Goal: Information Seeking & Learning: Check status

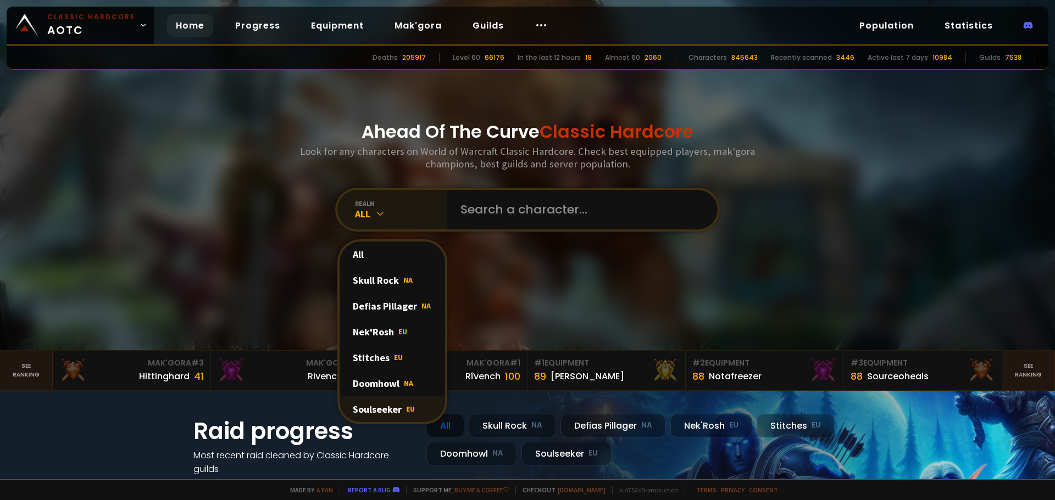
click at [392, 411] on div "Soulseeker EU" at bounding box center [391, 410] width 105 height 26
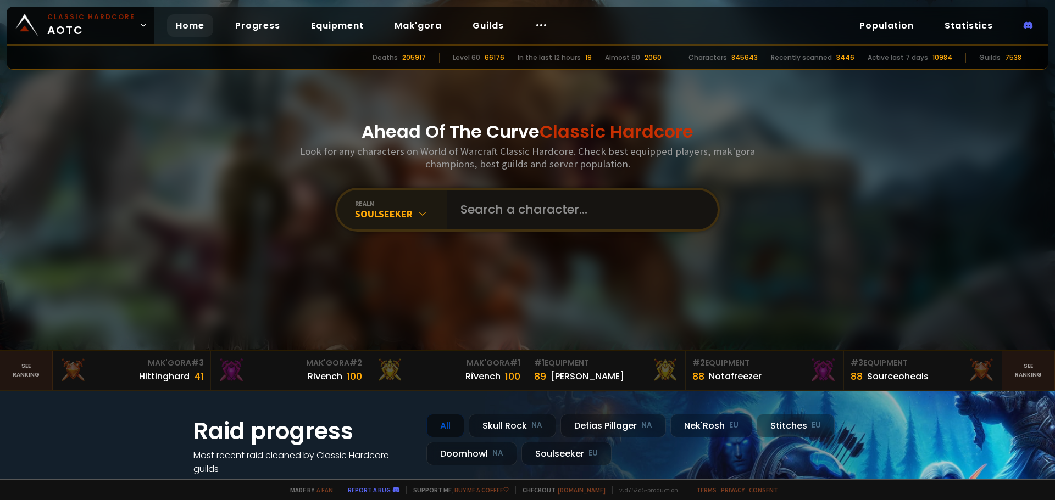
click at [487, 219] on input "text" at bounding box center [579, 210] width 250 height 40
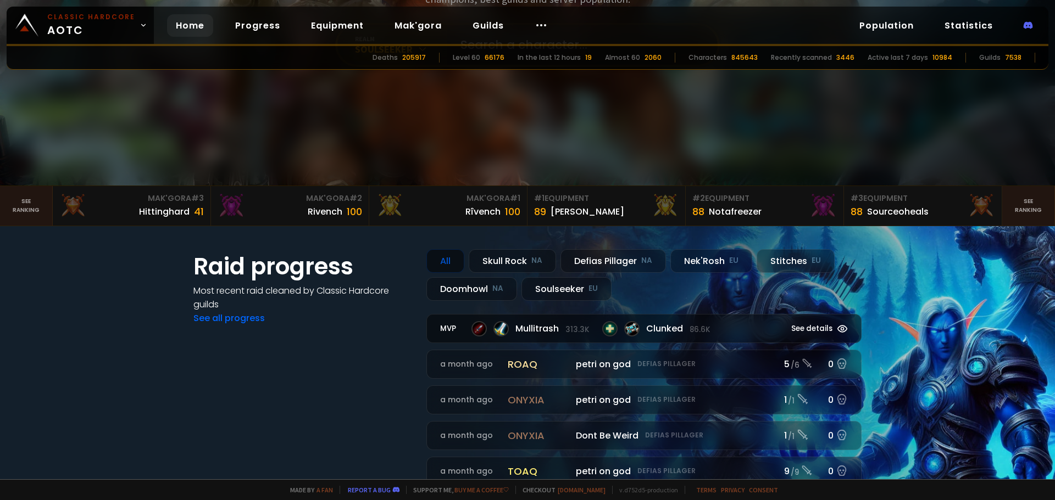
scroll to position [275, 0]
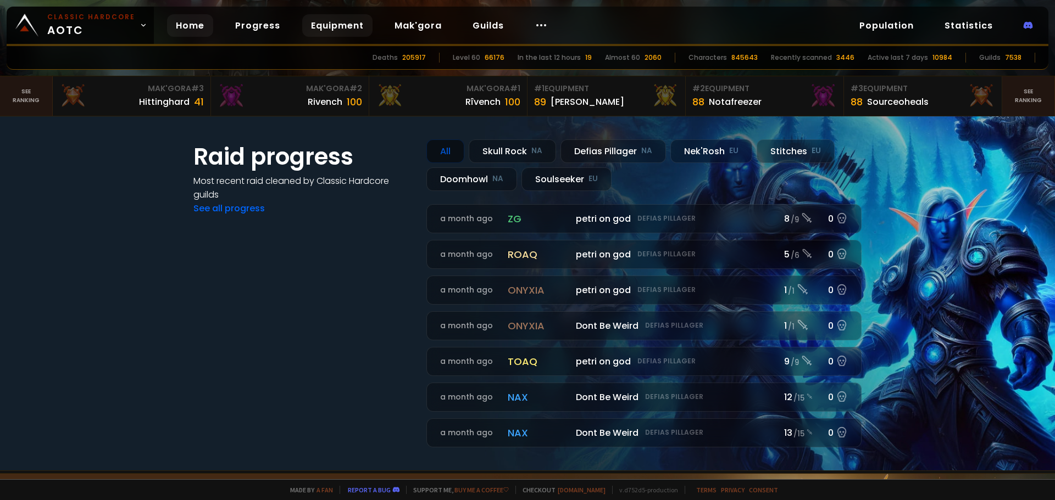
click at [337, 27] on link "Equipment" at bounding box center [337, 25] width 70 height 23
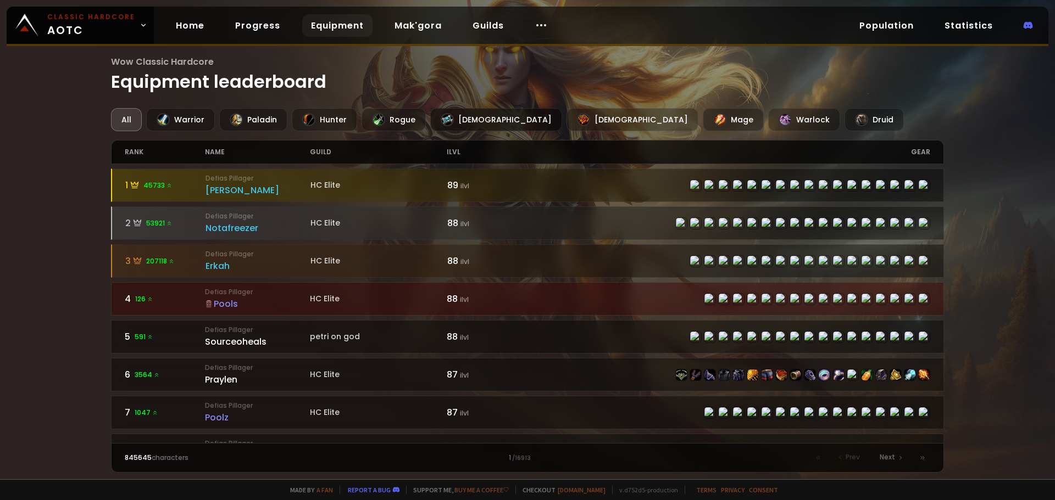
click at [456, 127] on div "[DEMOGRAPHIC_DATA]" at bounding box center [496, 119] width 132 height 23
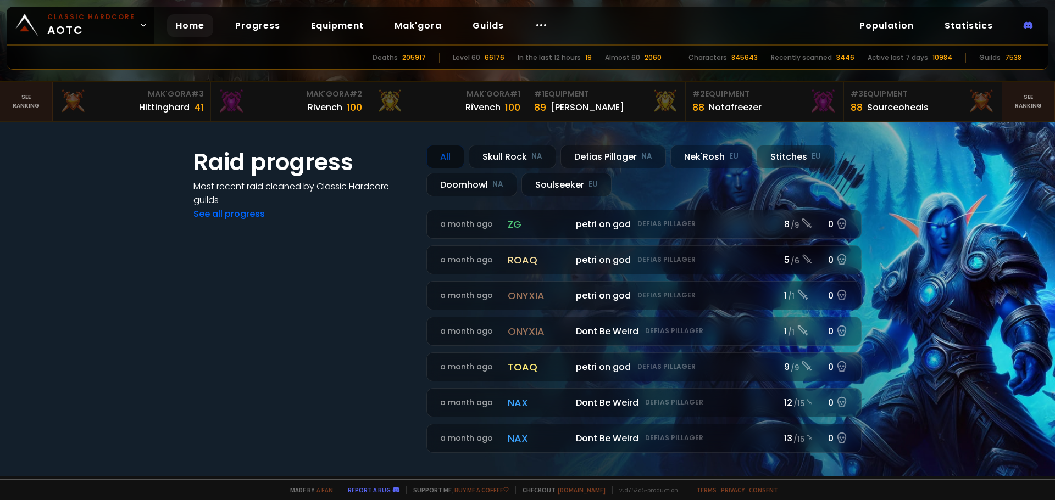
scroll to position [275, 0]
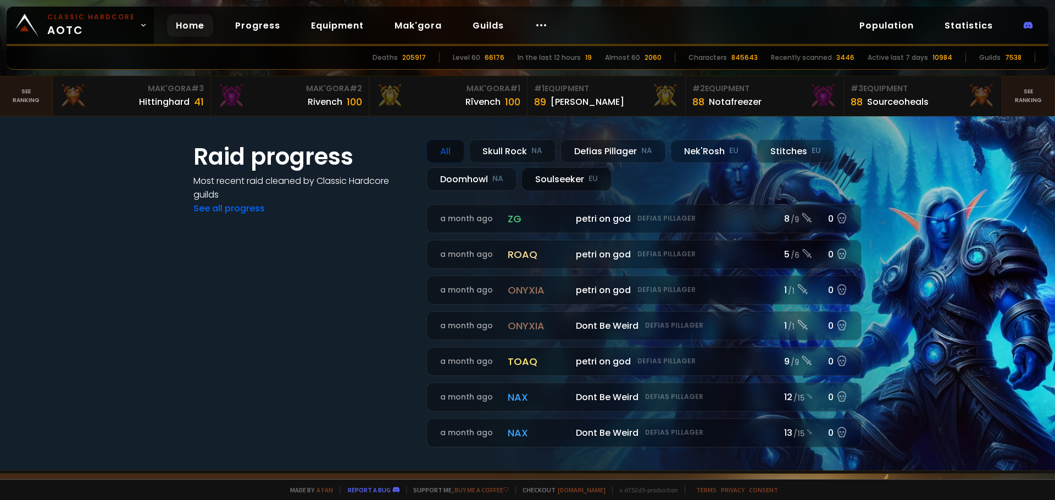
click at [556, 179] on div "Soulseeker EU" at bounding box center [566, 180] width 90 height 24
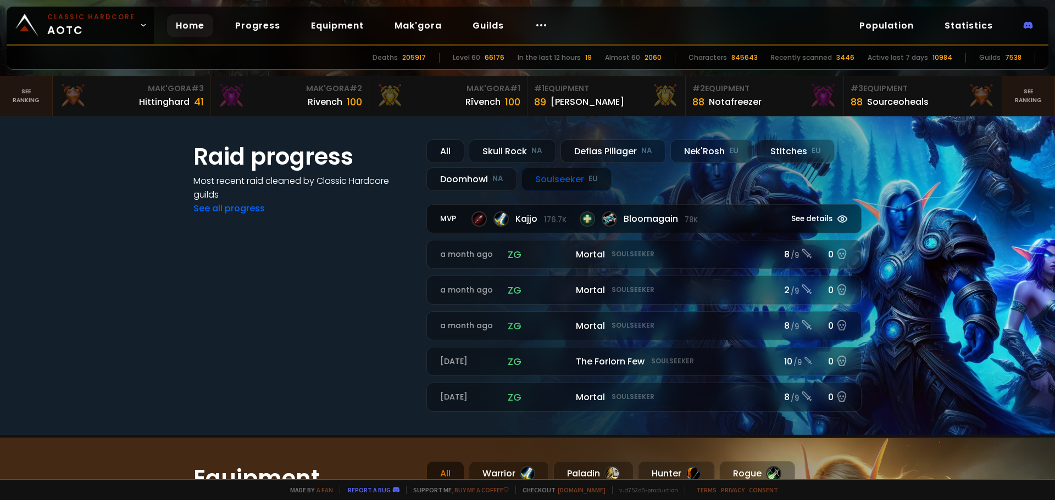
click at [821, 218] on span "See details" at bounding box center [811, 219] width 41 height 11
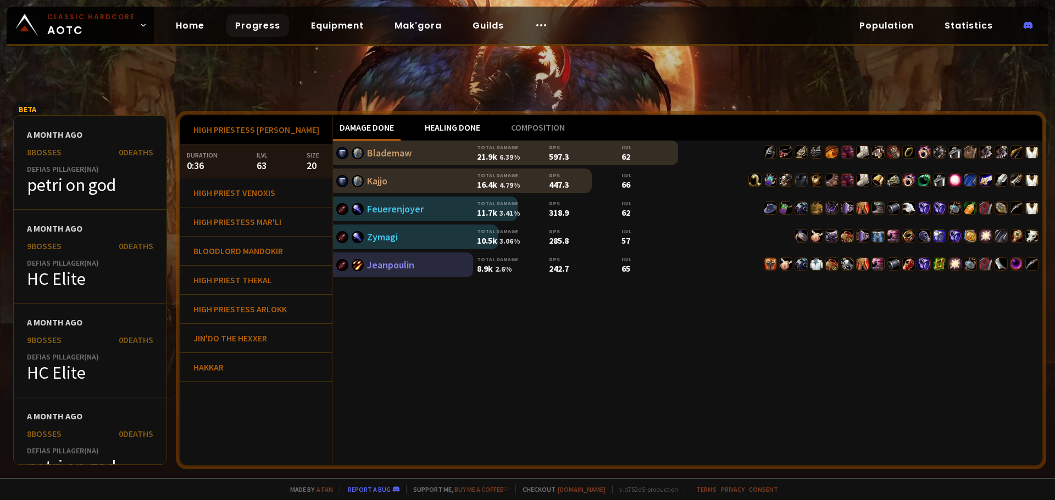
click at [420, 135] on div "Healing done" at bounding box center [452, 127] width 69 height 25
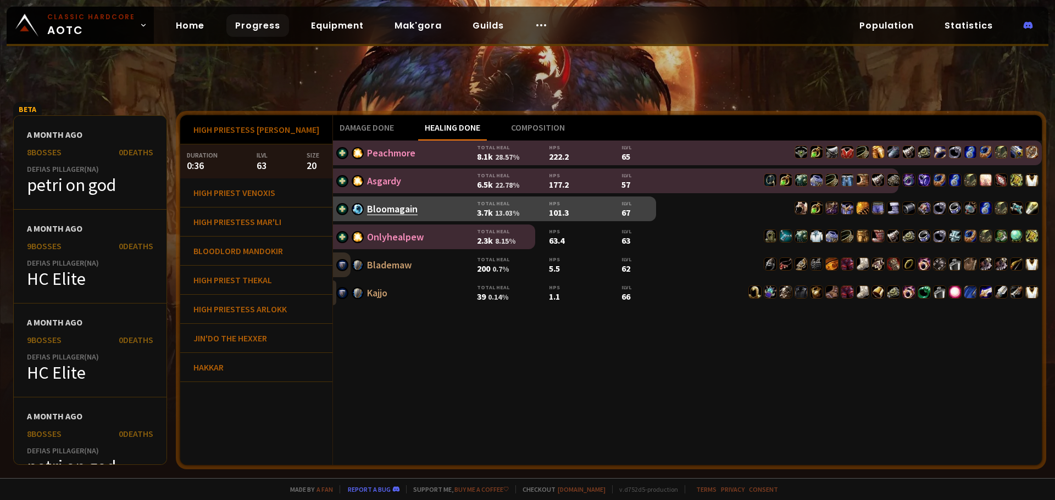
click at [380, 213] on link "Bloomagain" at bounding box center [392, 209] width 51 height 13
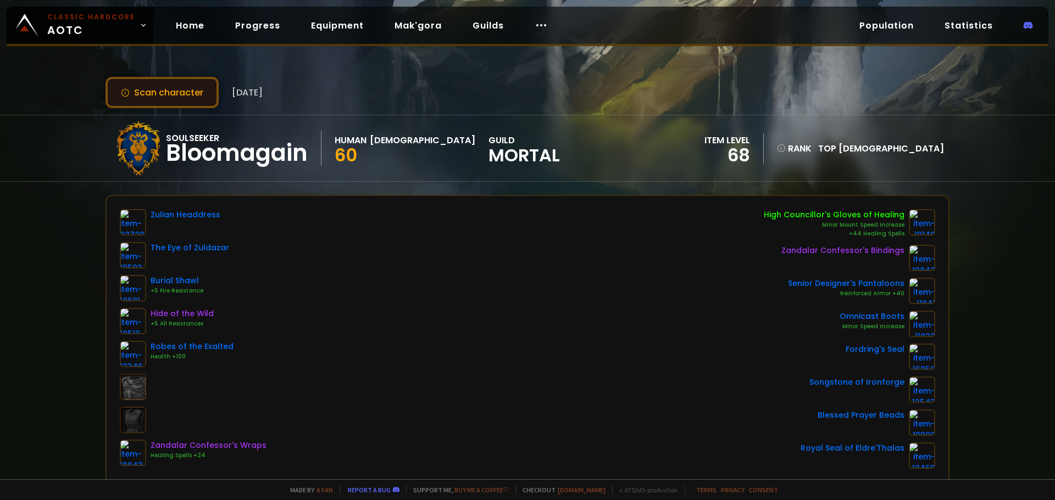
click at [172, 88] on button "Scan character" at bounding box center [161, 92] width 113 height 31
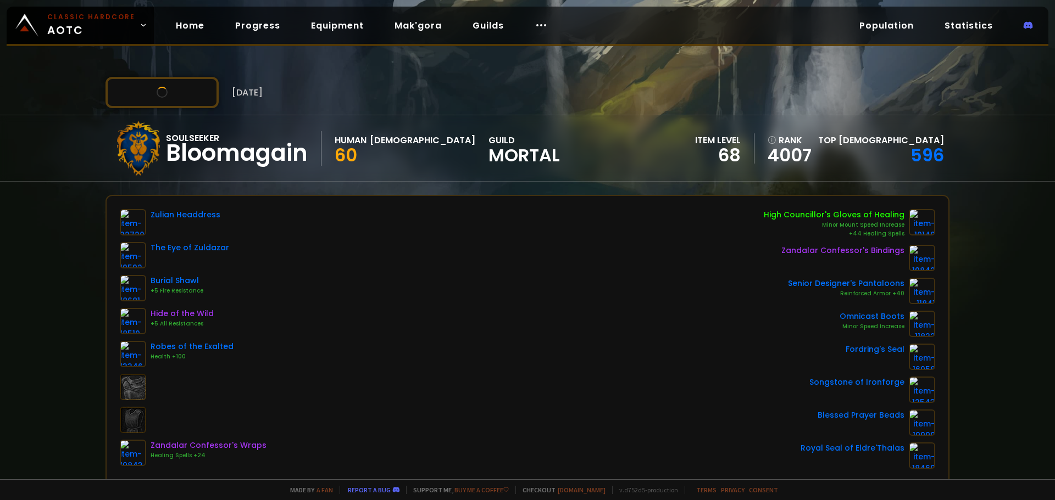
scroll to position [55, 0]
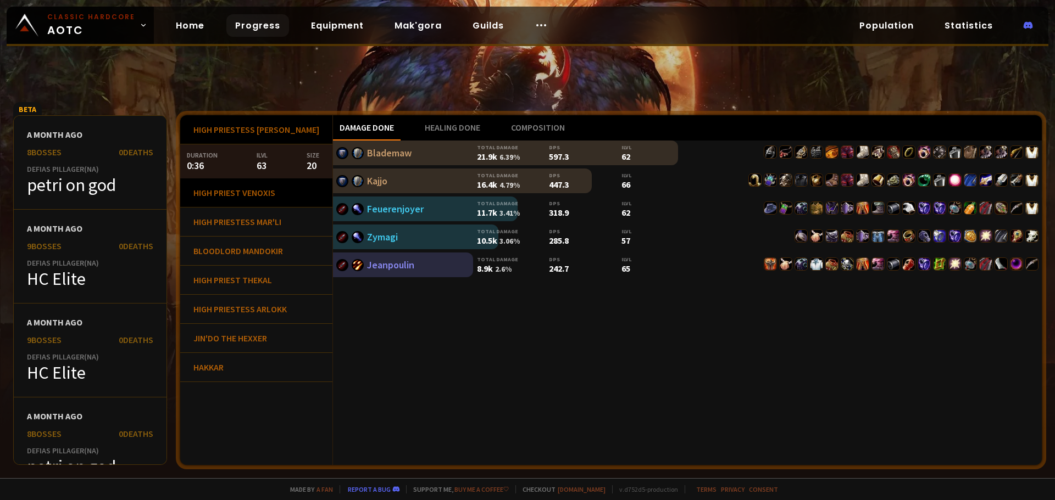
click at [268, 193] on div "High Priest Venoxis" at bounding box center [256, 193] width 152 height 29
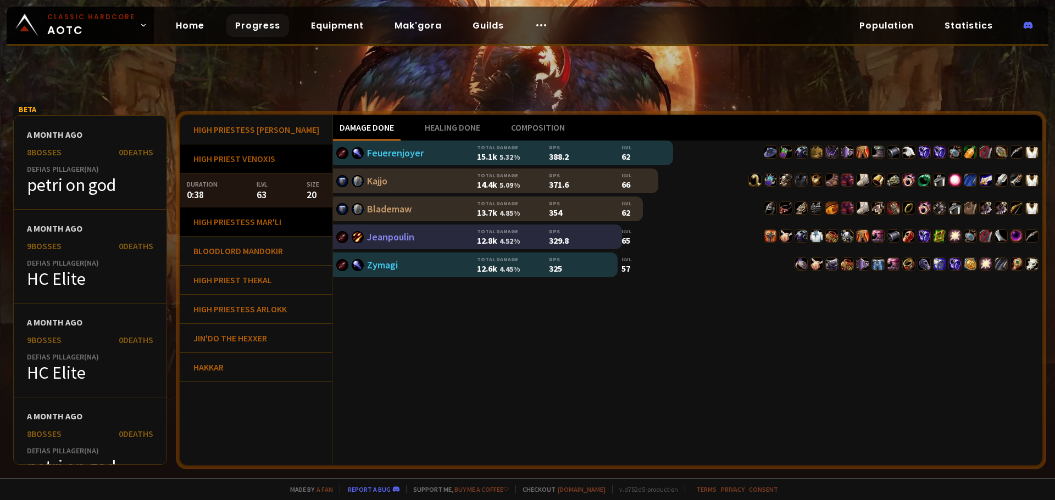
click at [275, 223] on div "High Priestess Mar'li" at bounding box center [256, 222] width 152 height 29
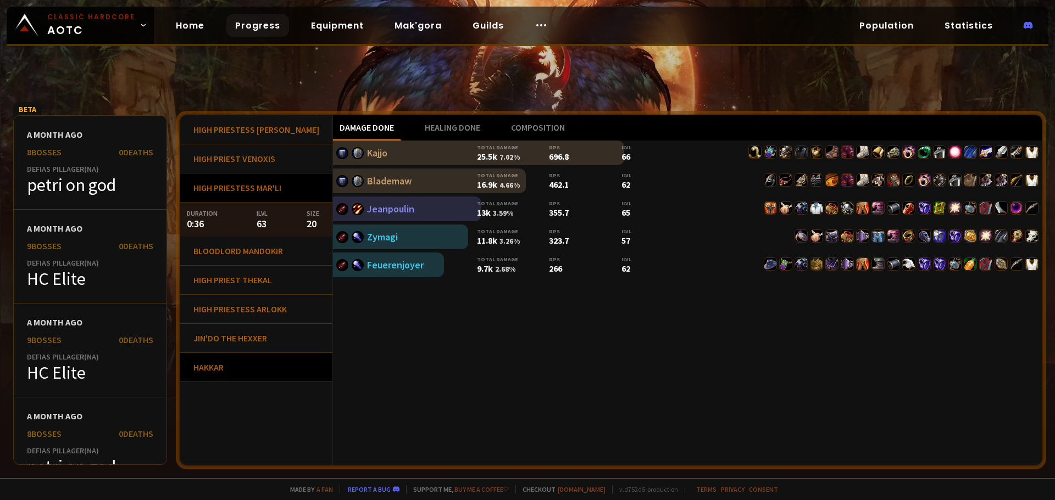
click at [237, 372] on div "Hakkar" at bounding box center [256, 367] width 152 height 29
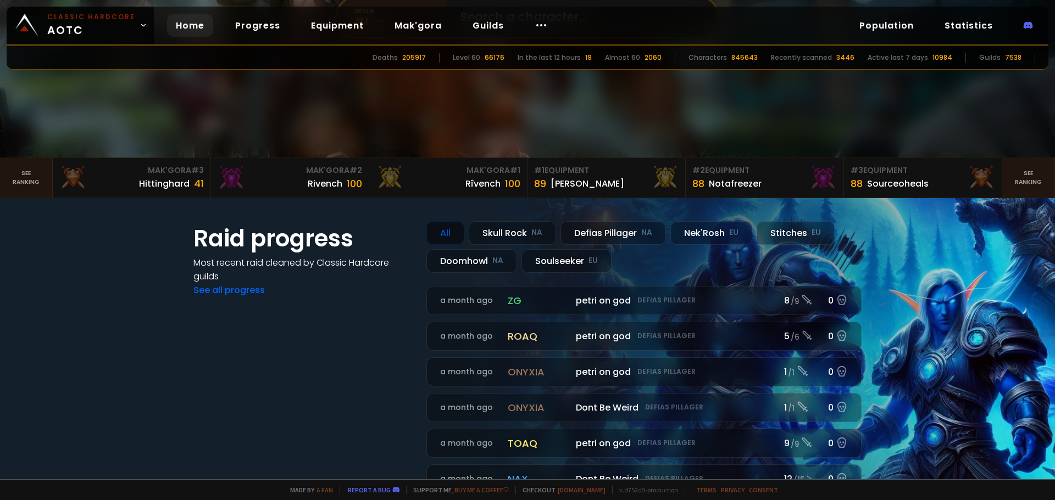
scroll to position [220, 0]
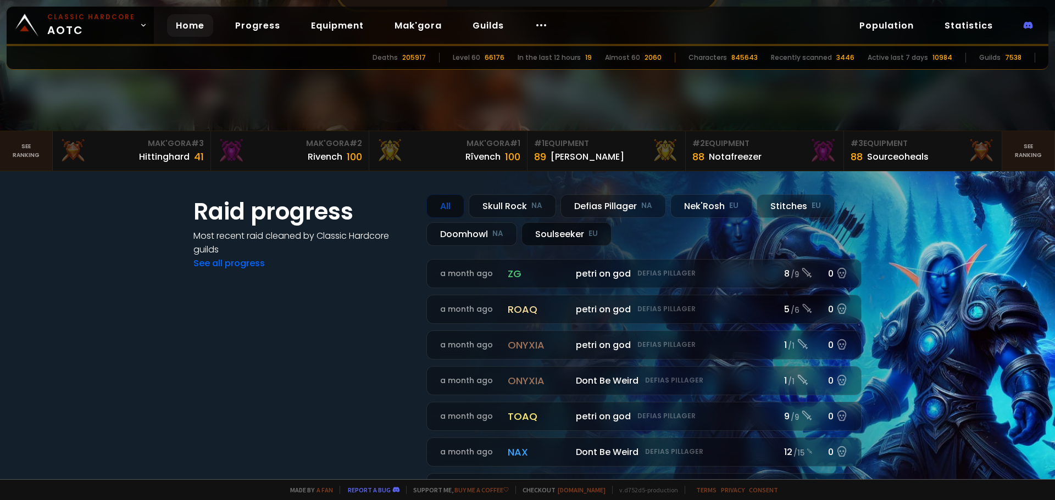
click at [567, 230] on div "Soulseeker EU" at bounding box center [566, 234] width 90 height 24
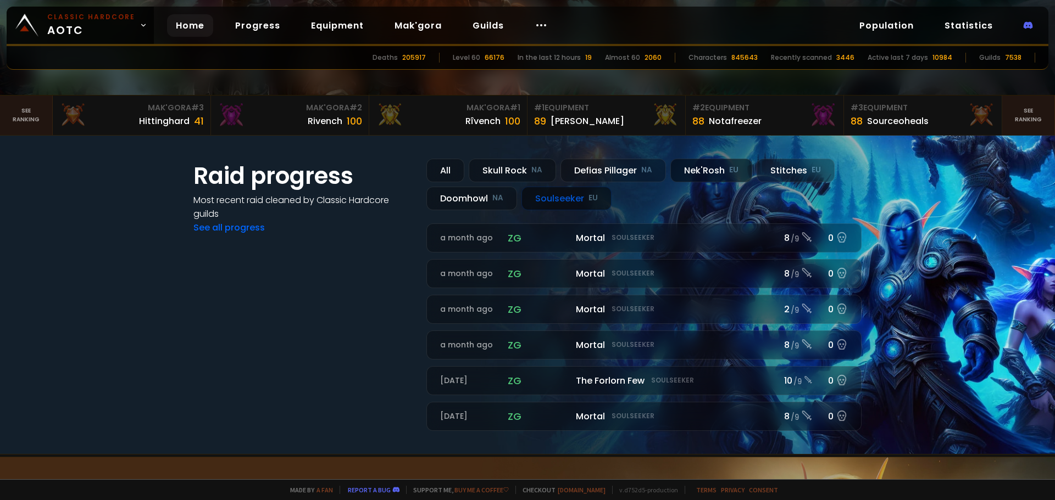
scroll to position [275, 0]
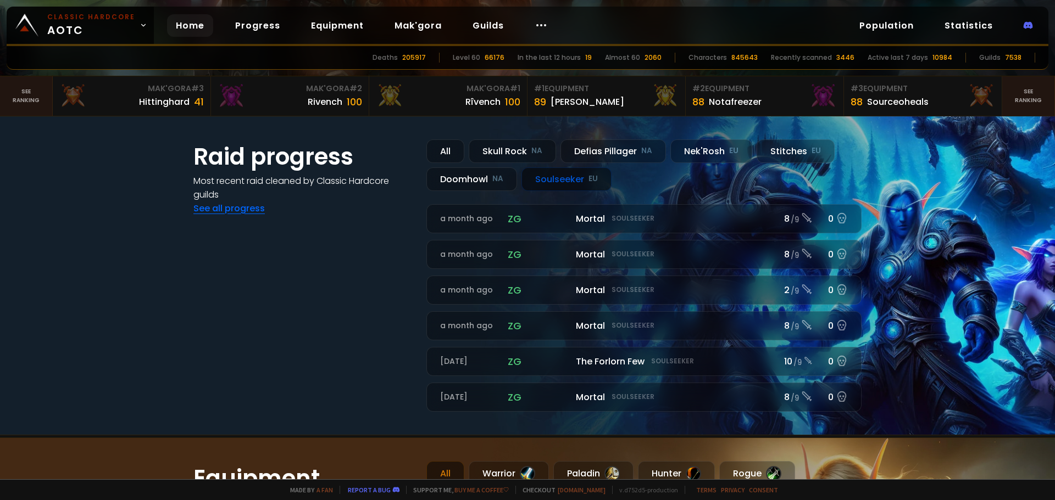
click at [253, 214] on link "See all progress" at bounding box center [228, 208] width 71 height 13
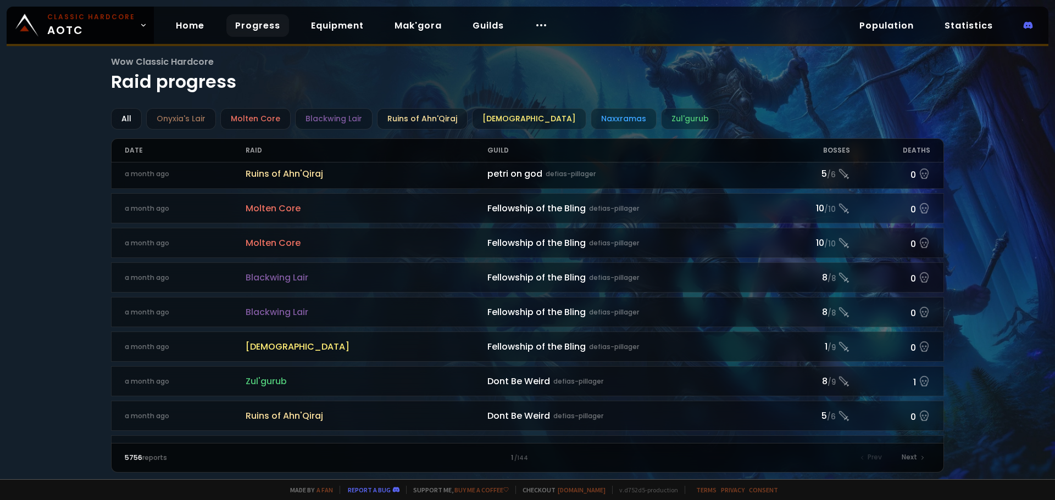
scroll to position [494, 0]
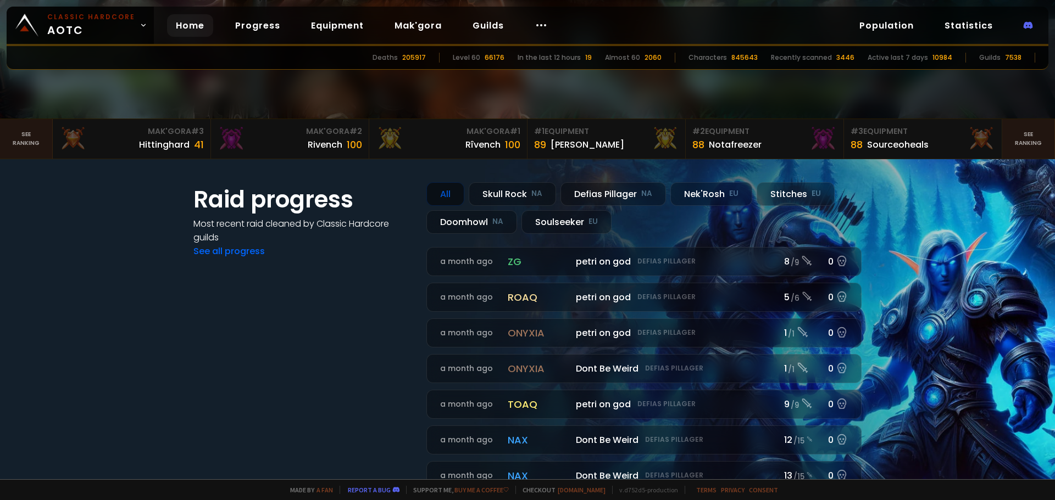
scroll to position [9, 0]
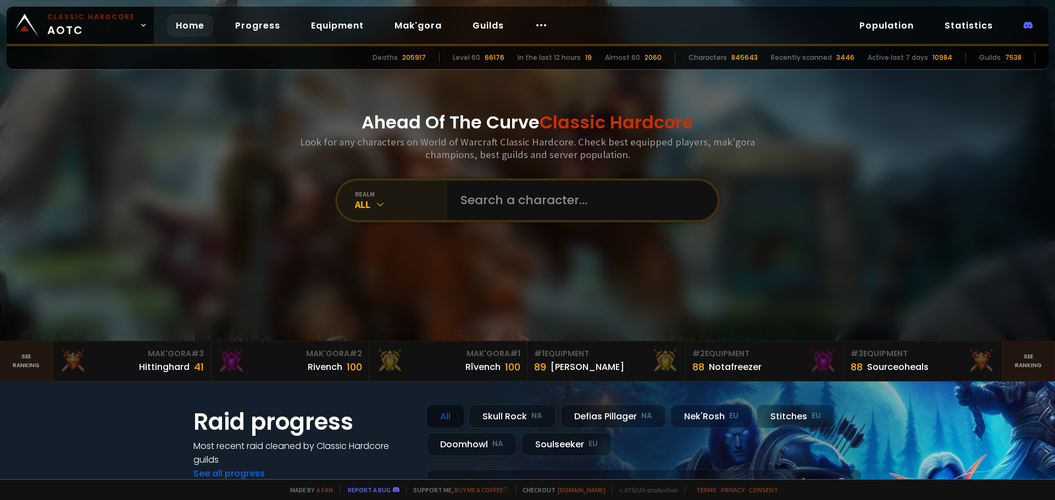
click at [385, 203] on div "All" at bounding box center [401, 204] width 92 height 13
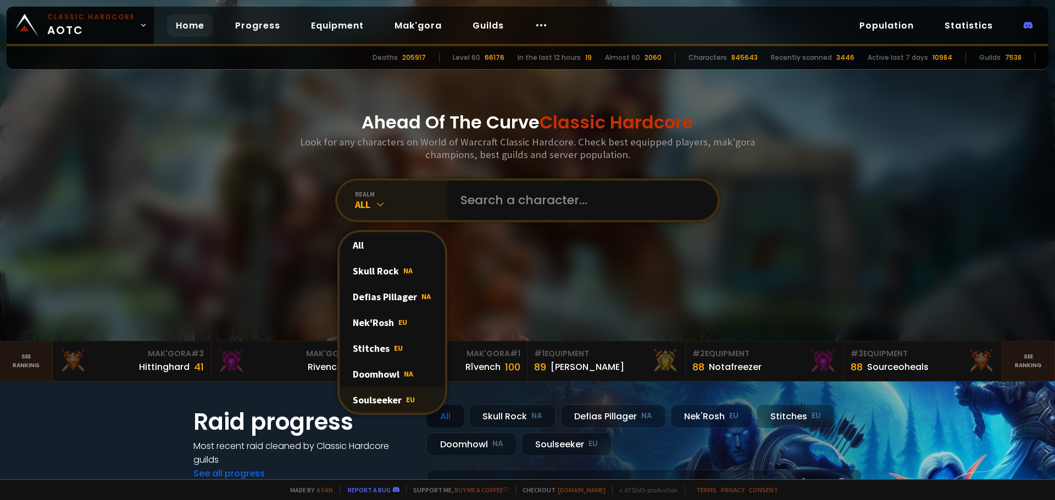
click at [390, 399] on div "Soulseeker EU" at bounding box center [391, 400] width 105 height 26
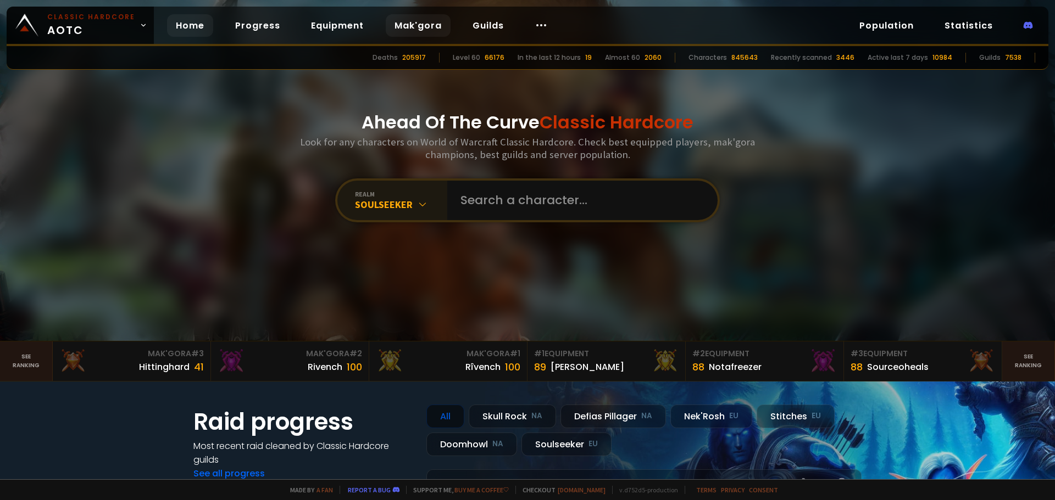
click at [394, 19] on link "Mak'gora" at bounding box center [418, 25] width 65 height 23
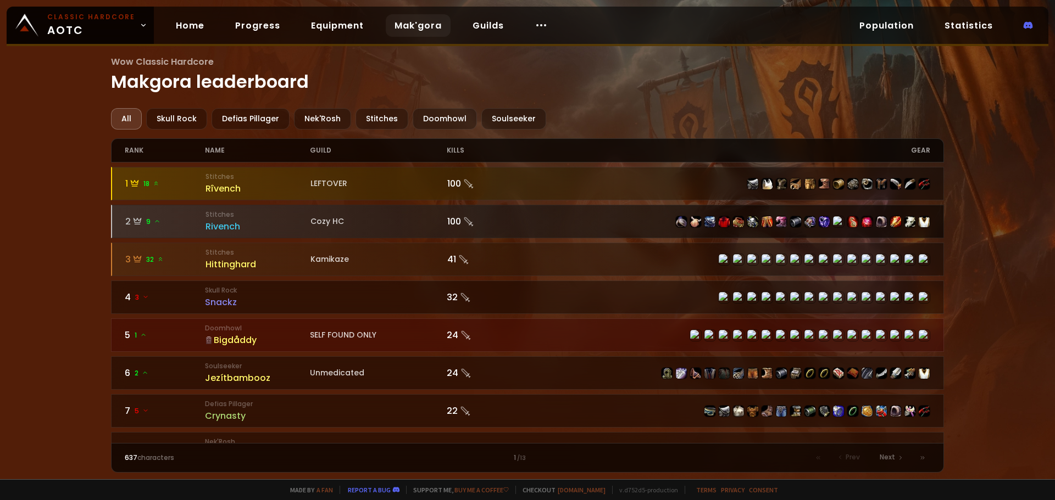
click at [238, 227] on div "Rivench" at bounding box center [257, 227] width 105 height 14
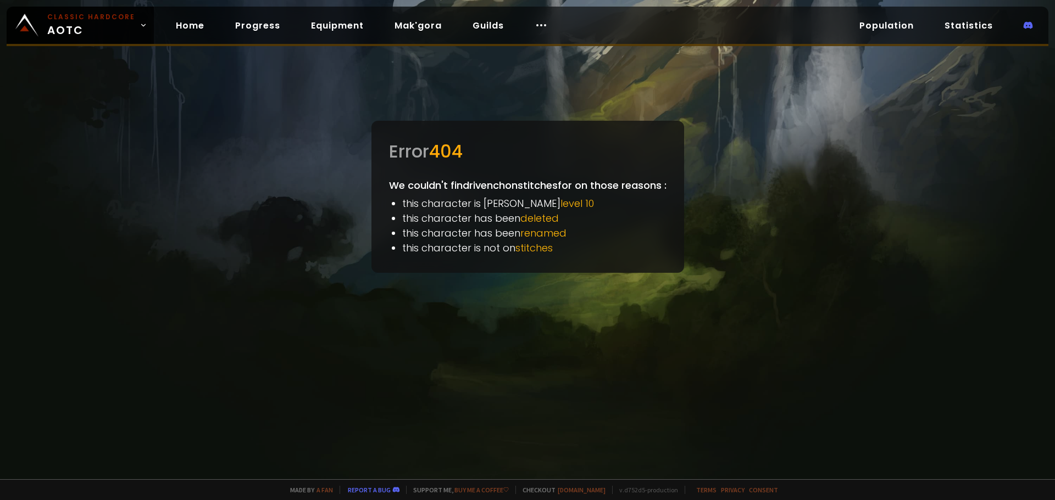
click at [69, 96] on div at bounding box center [527, 250] width 1055 height 500
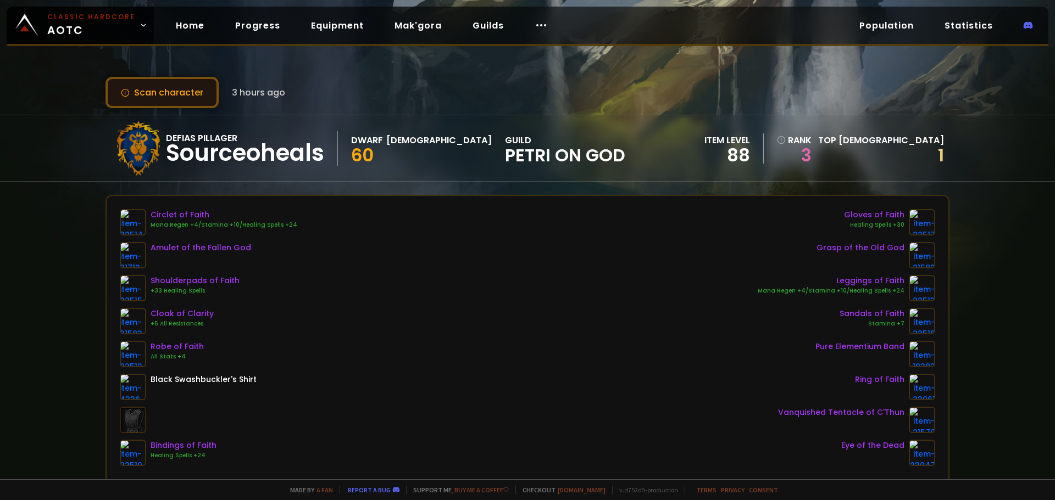
click at [168, 98] on button "Scan character" at bounding box center [161, 92] width 113 height 31
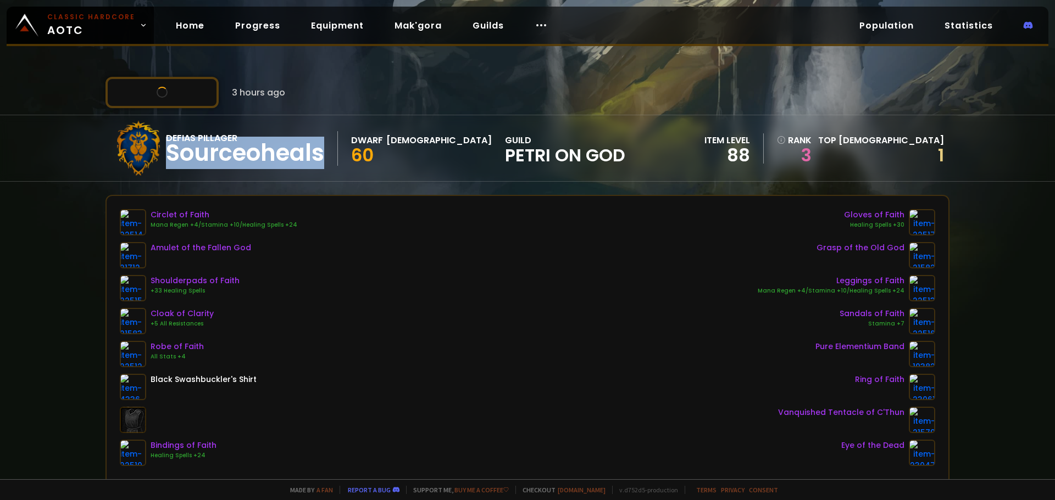
drag, startPoint x: 174, startPoint y: 153, endPoint x: 342, endPoint y: 153, distance: 167.5
click at [342, 153] on div "Defias Pillager Sourceoheals Dwarf Priest 60 guild petri on god" at bounding box center [368, 148] width 514 height 55
click at [268, 27] on link "Progress" at bounding box center [257, 25] width 63 height 23
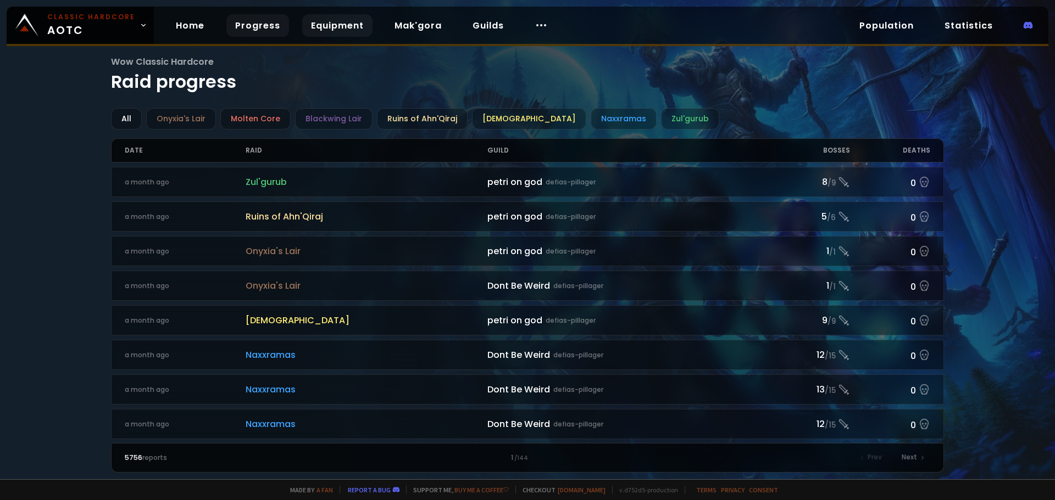
click at [339, 24] on link "Equipment" at bounding box center [337, 25] width 70 height 23
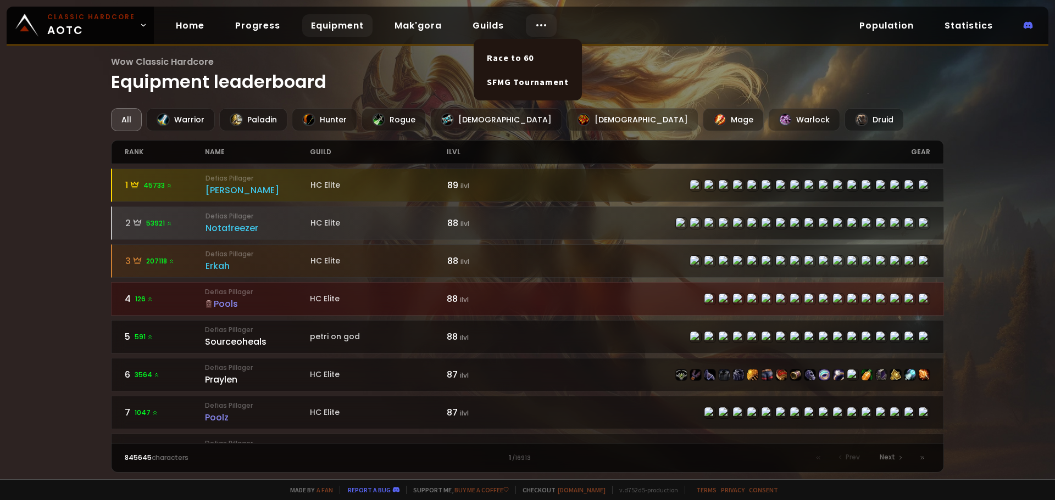
click at [544, 27] on div at bounding box center [541, 25] width 31 height 23
click at [533, 62] on link "Race to 60" at bounding box center [527, 58] width 95 height 24
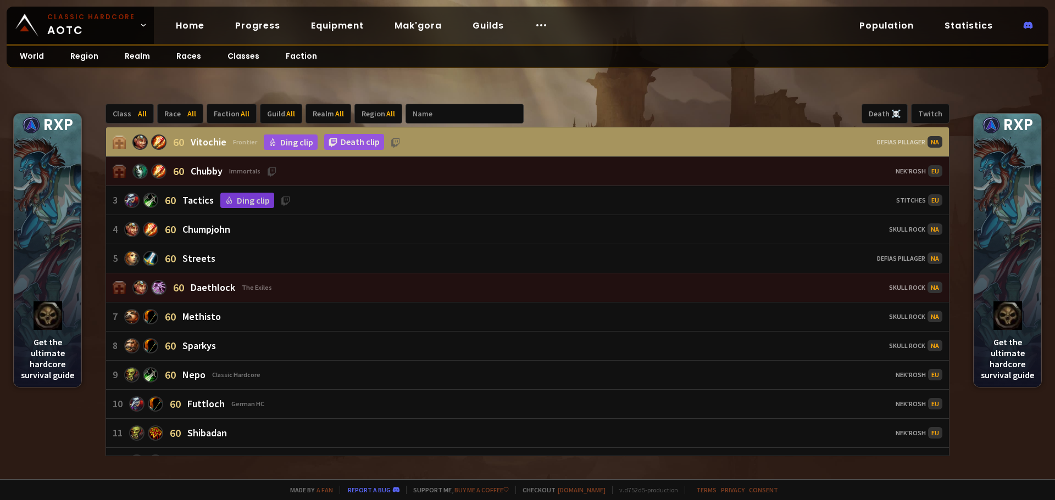
click at [441, 140] on div "60 Vitochie Frontier Ding clip Death clip" at bounding box center [362, 142] width 498 height 16
click at [348, 145] on link "Death clip" at bounding box center [354, 142] width 60 height 16
click at [247, 31] on link "Progress" at bounding box center [257, 25] width 63 height 23
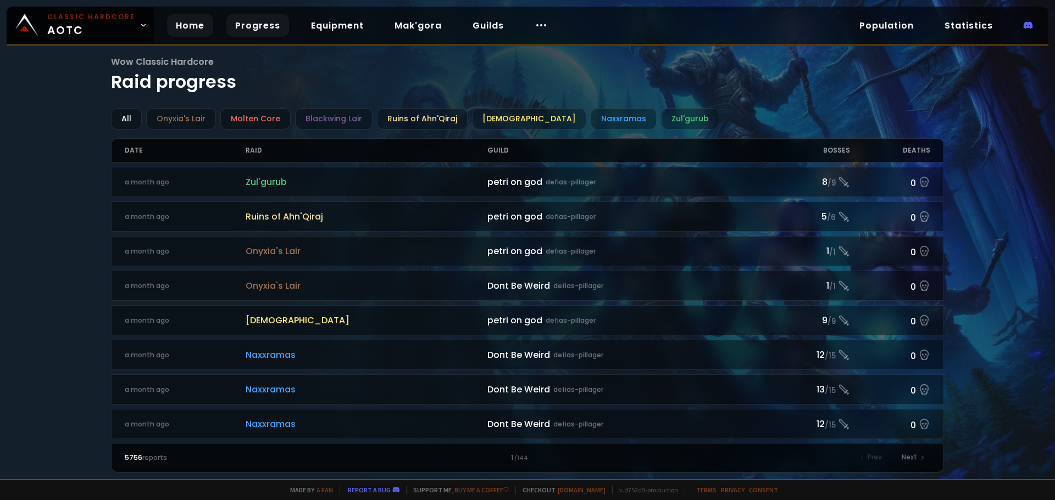
click at [177, 23] on link "Home" at bounding box center [190, 25] width 46 height 23
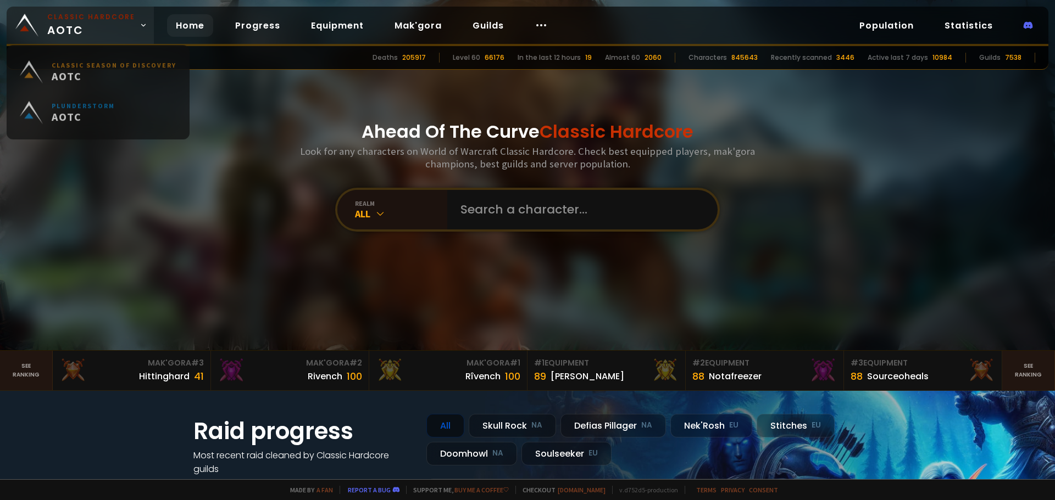
click at [96, 25] on span "Classic Hardcore AOTC" at bounding box center [91, 25] width 88 height 26
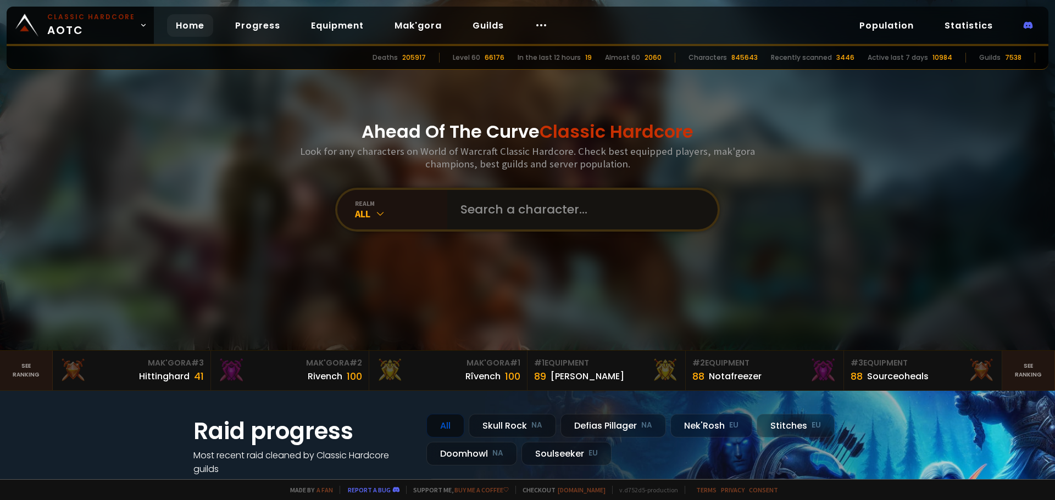
click at [533, 216] on input "text" at bounding box center [579, 210] width 250 height 40
click at [369, 215] on div "All" at bounding box center [401, 214] width 92 height 13
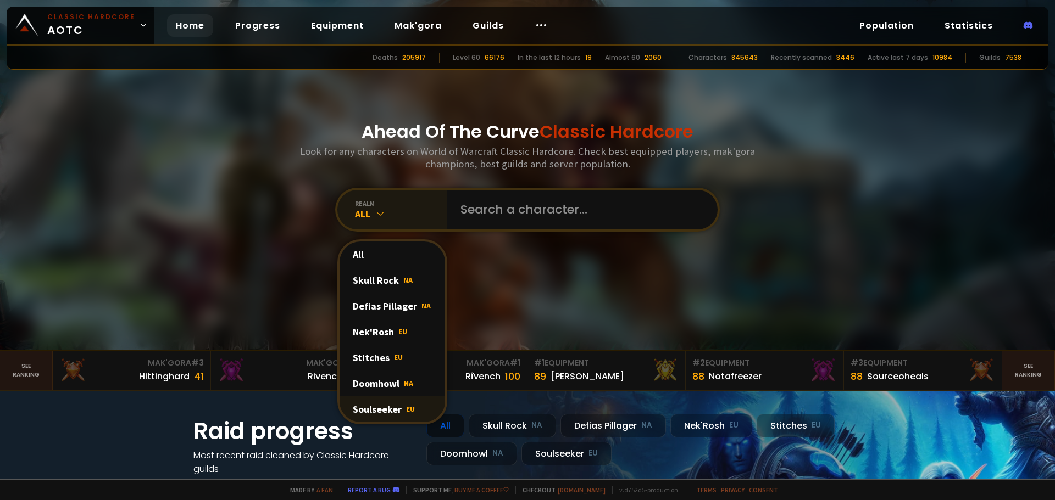
click at [394, 411] on div "Soulseeker EU" at bounding box center [391, 410] width 105 height 26
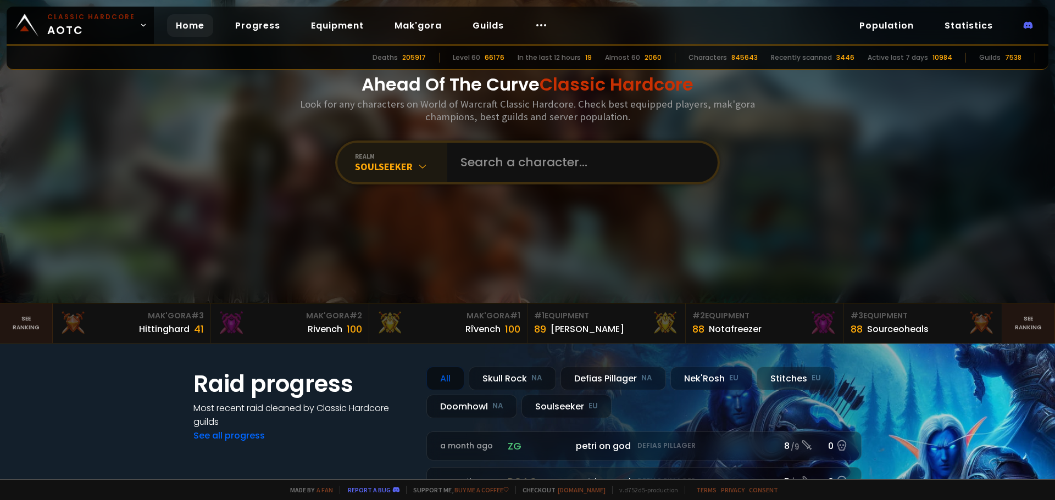
scroll to position [110, 0]
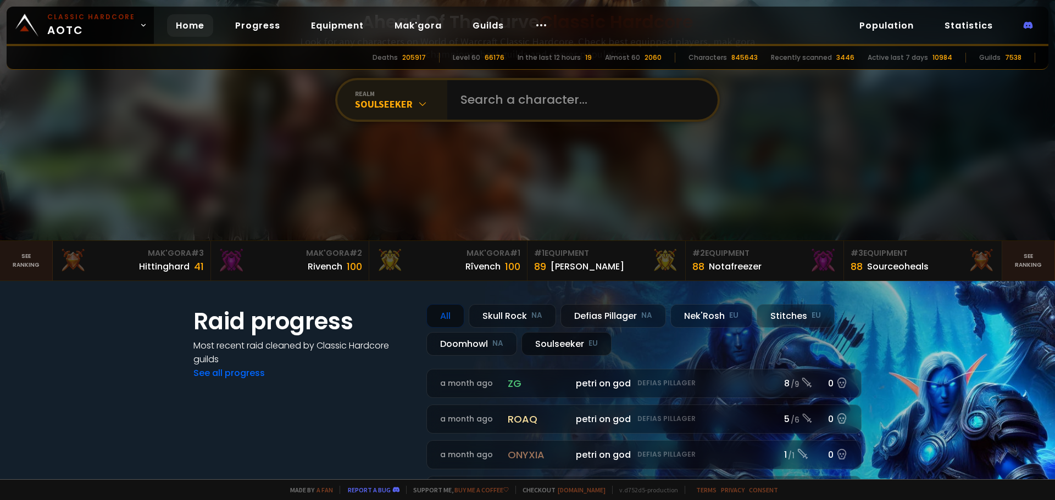
click at [571, 343] on div "Soulseeker EU" at bounding box center [566, 344] width 90 height 24
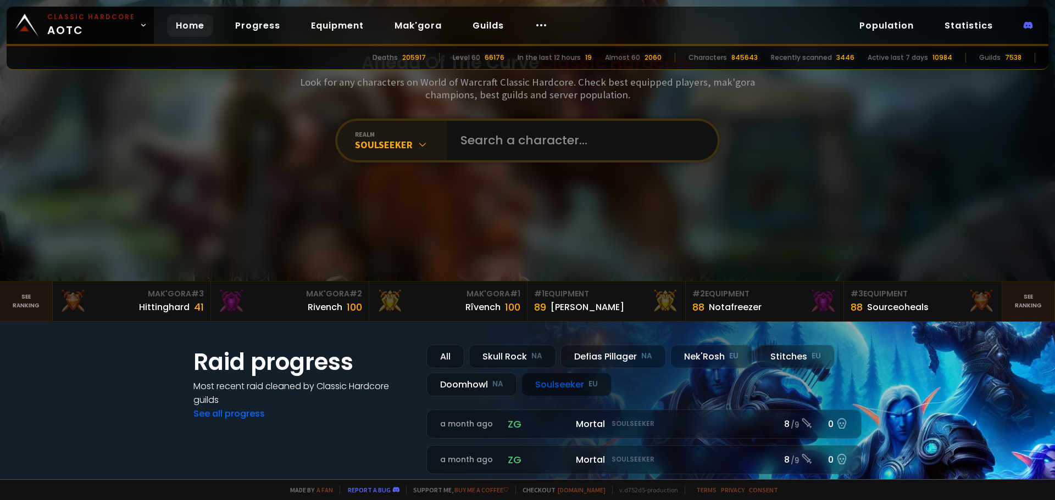
scroll to position [0, 0]
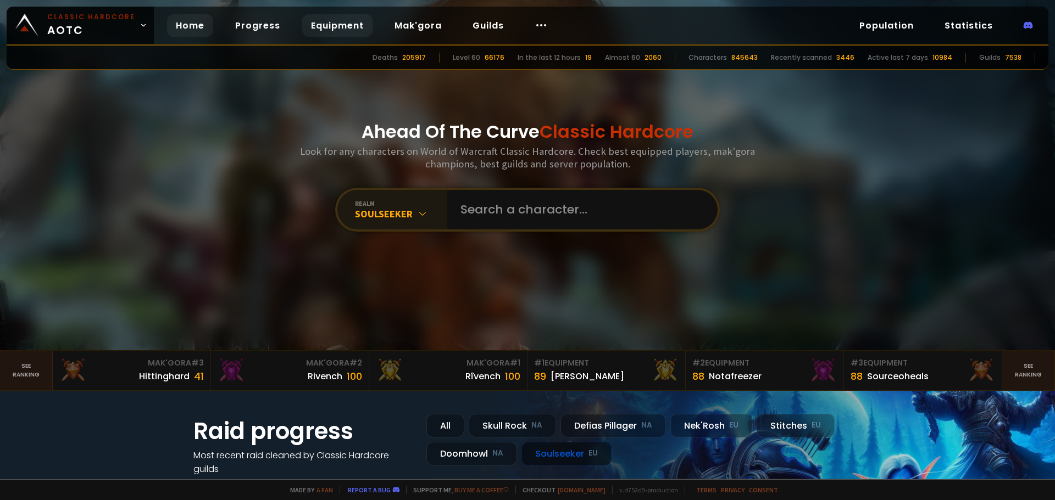
click at [314, 23] on link "Equipment" at bounding box center [337, 25] width 70 height 23
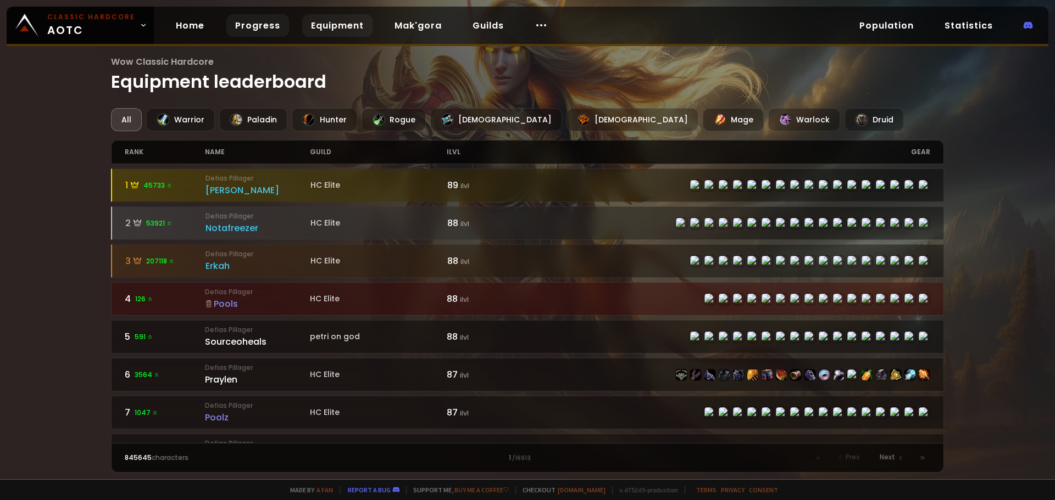
click at [262, 29] on link "Progress" at bounding box center [257, 25] width 63 height 23
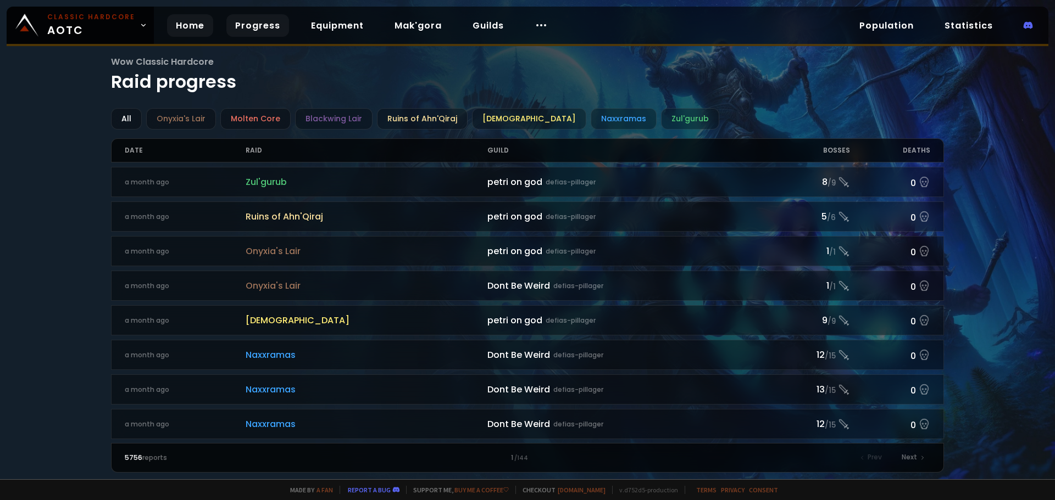
click at [196, 29] on link "Home" at bounding box center [190, 25] width 46 height 23
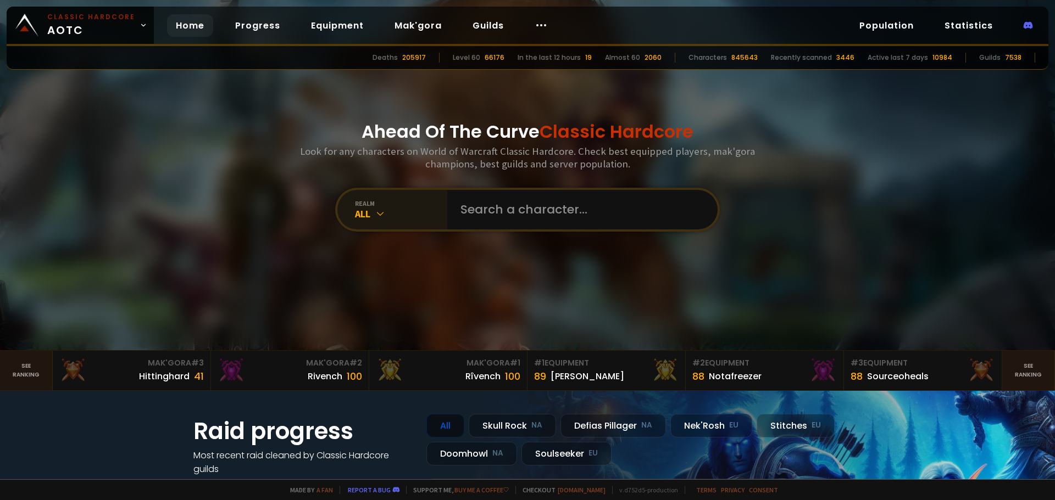
click at [369, 219] on div "All" at bounding box center [401, 214] width 92 height 13
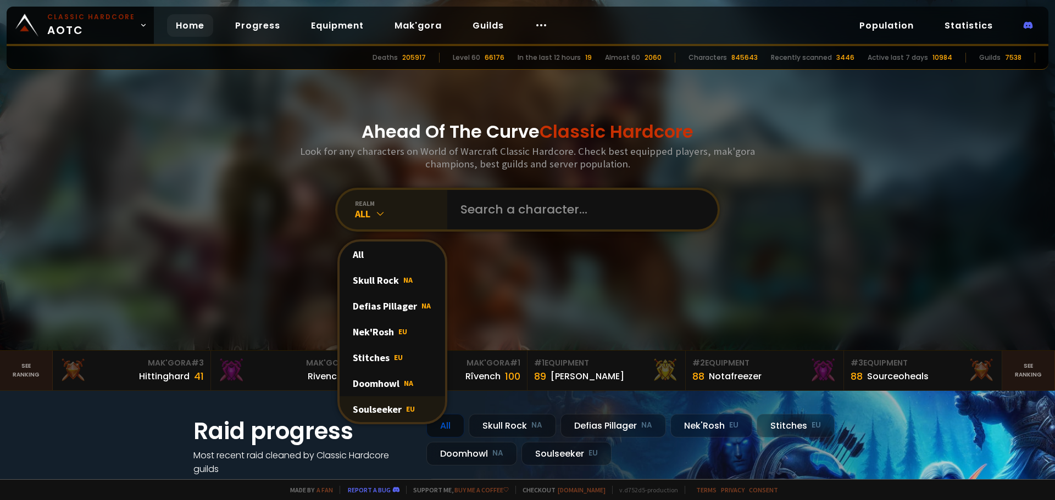
click at [399, 408] on div "Soulseeker EU" at bounding box center [391, 410] width 105 height 26
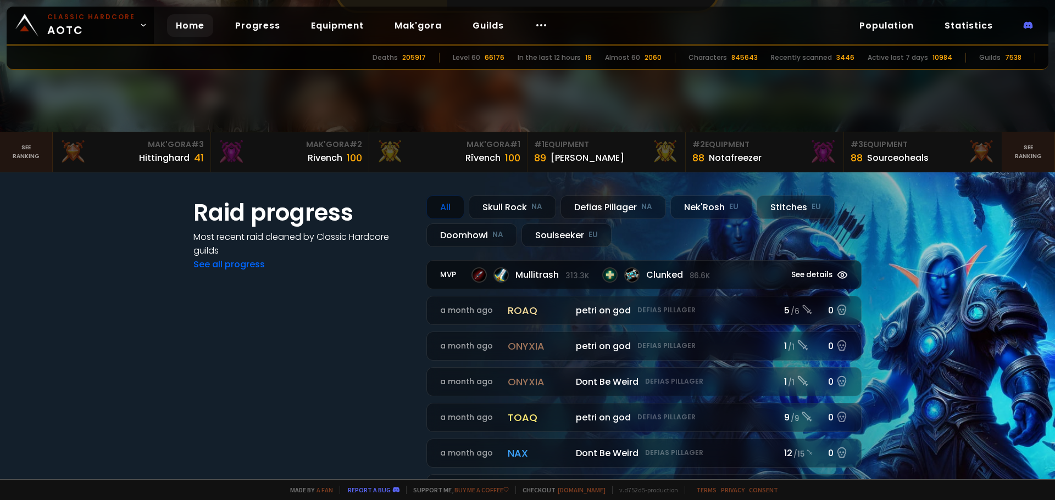
scroll to position [220, 0]
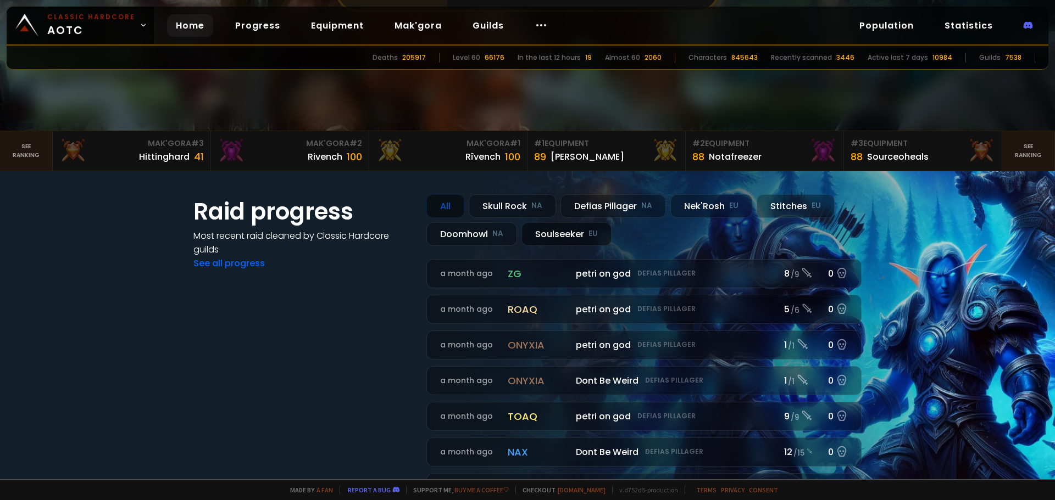
click at [587, 228] on div "Soulseeker EU" at bounding box center [566, 234] width 90 height 24
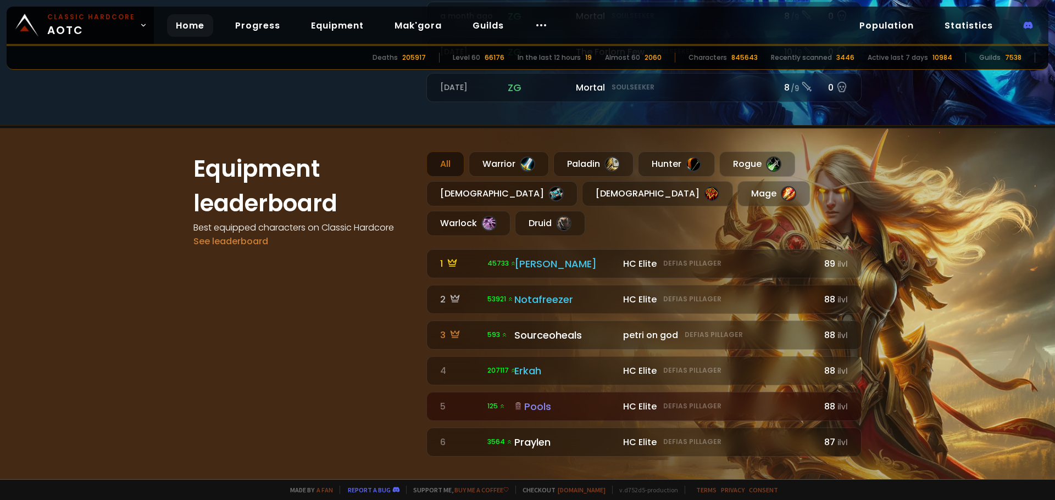
scroll to position [604, 0]
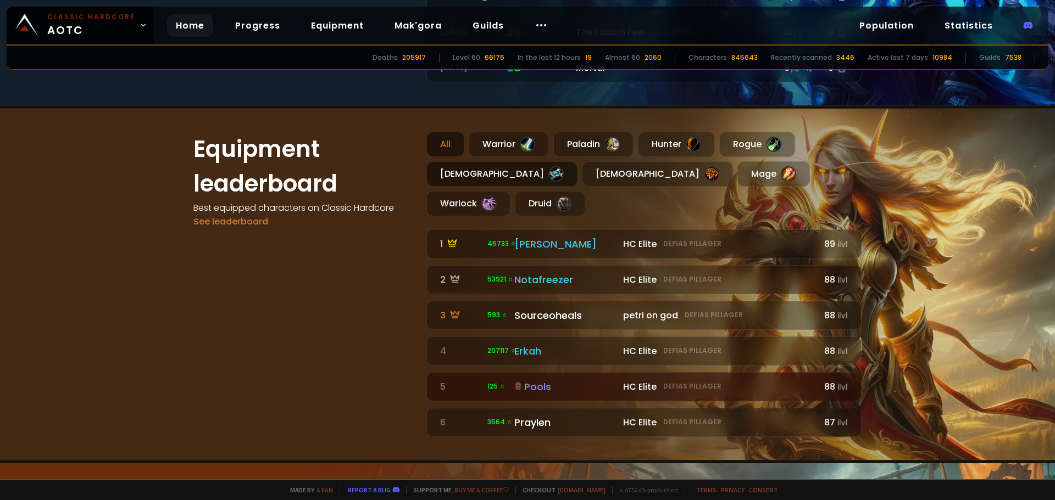
click at [471, 166] on div "Priest" at bounding box center [501, 173] width 151 height 25
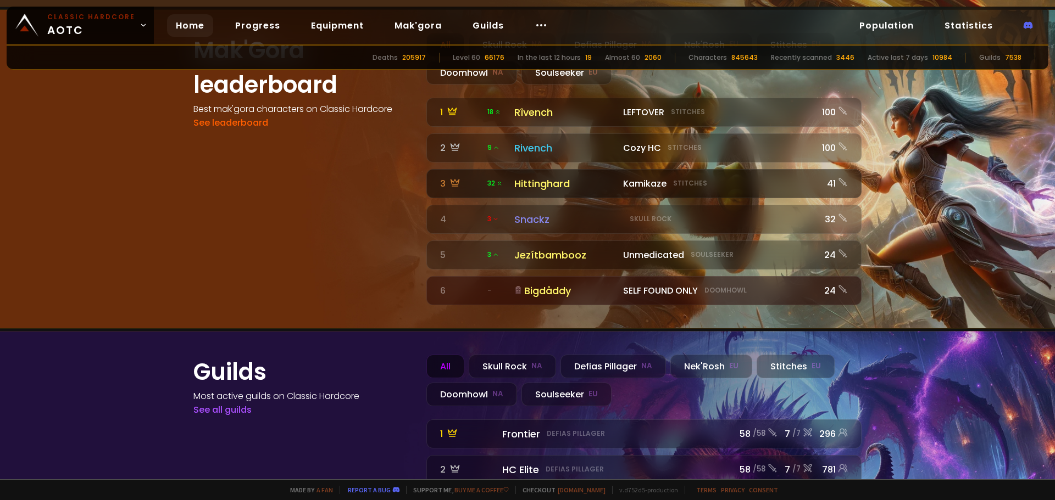
scroll to position [1182, 0]
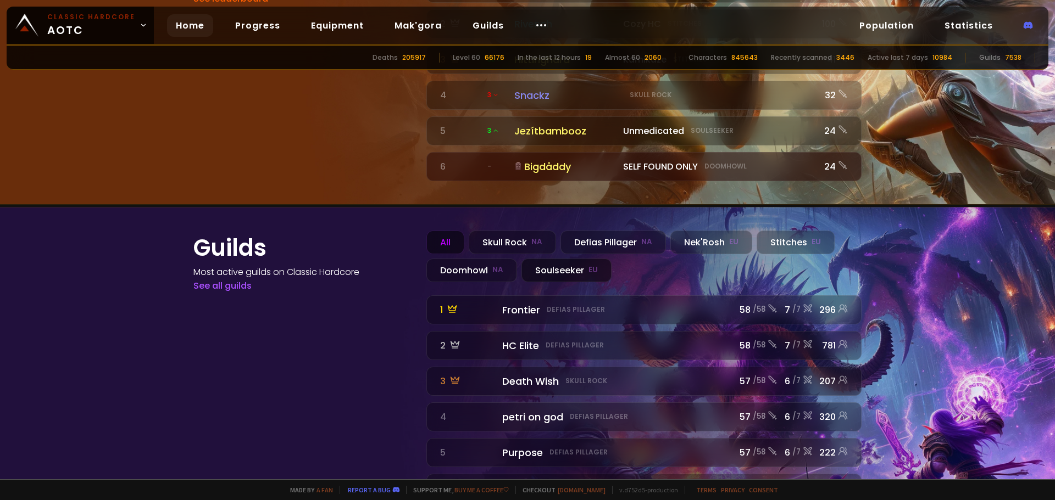
click at [563, 259] on div "Soulseeker EU" at bounding box center [566, 271] width 90 height 24
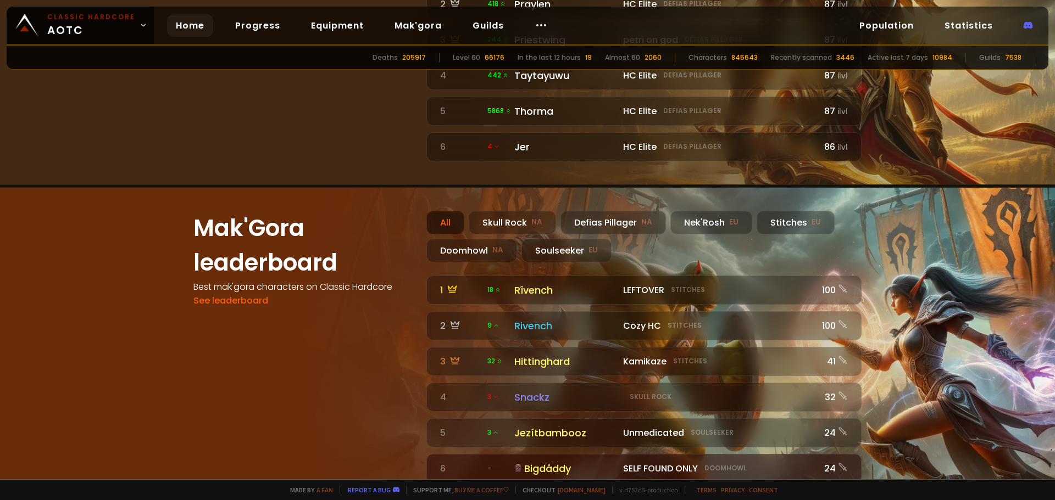
scroll to position [907, 0]
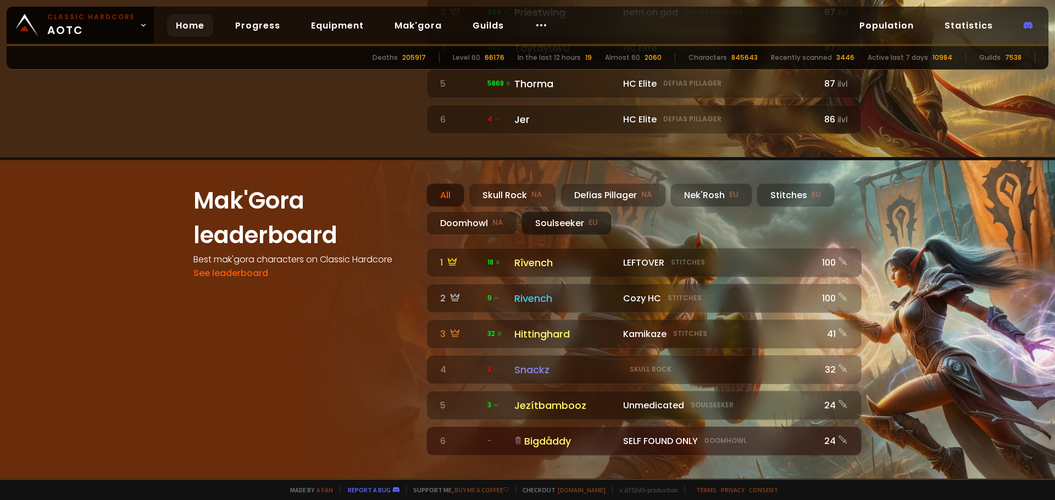
click at [530, 211] on div "Soulseeker EU" at bounding box center [566, 223] width 90 height 24
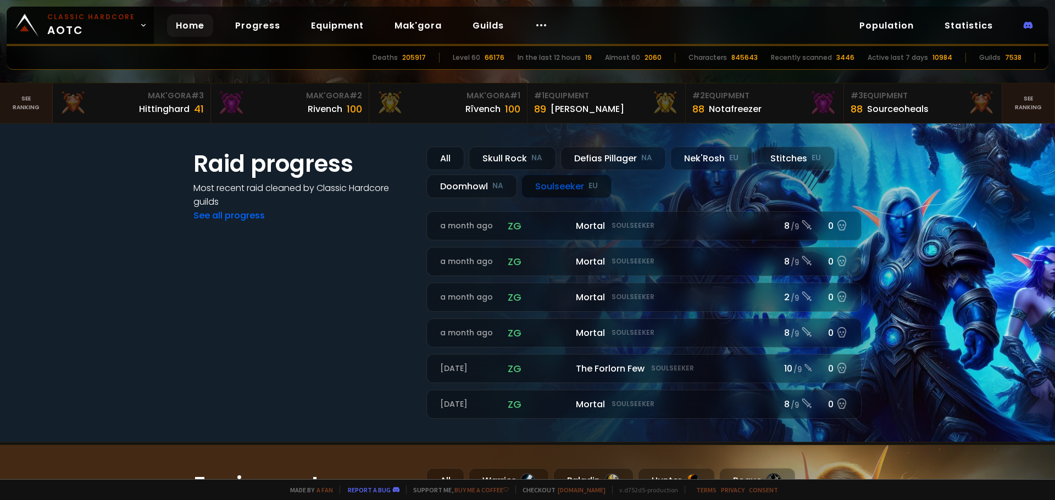
scroll to position [248, 0]
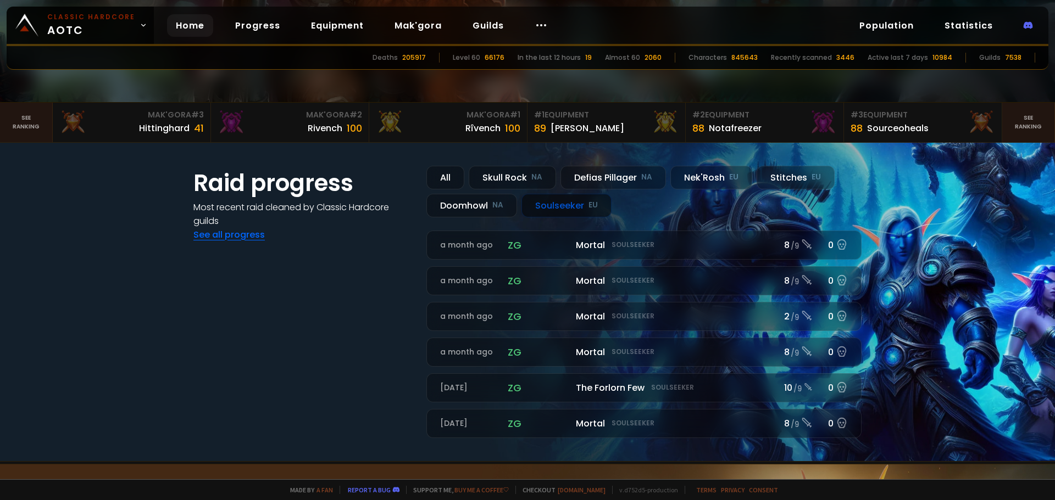
click at [243, 237] on link "See all progress" at bounding box center [228, 235] width 71 height 13
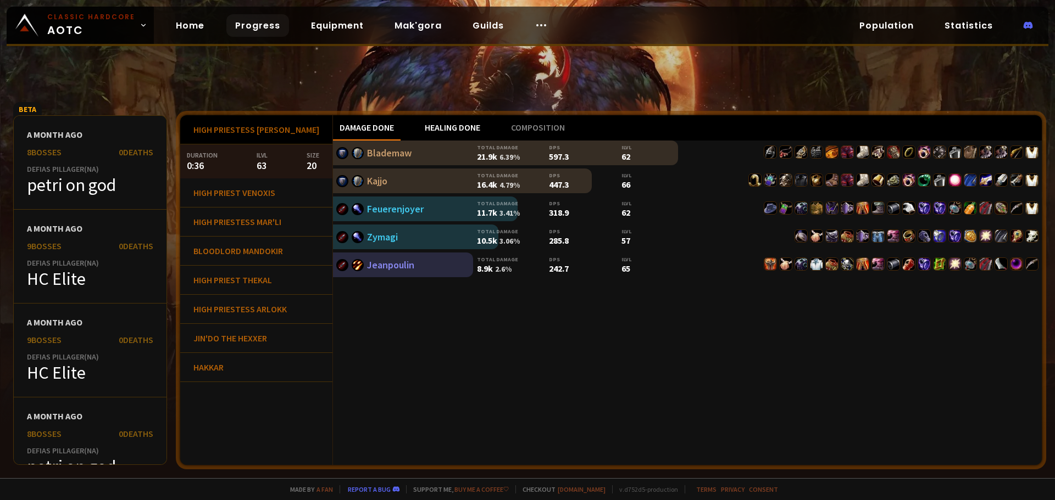
click at [423, 128] on div "Healing done" at bounding box center [452, 127] width 69 height 25
